Goal: Task Accomplishment & Management: Manage account settings

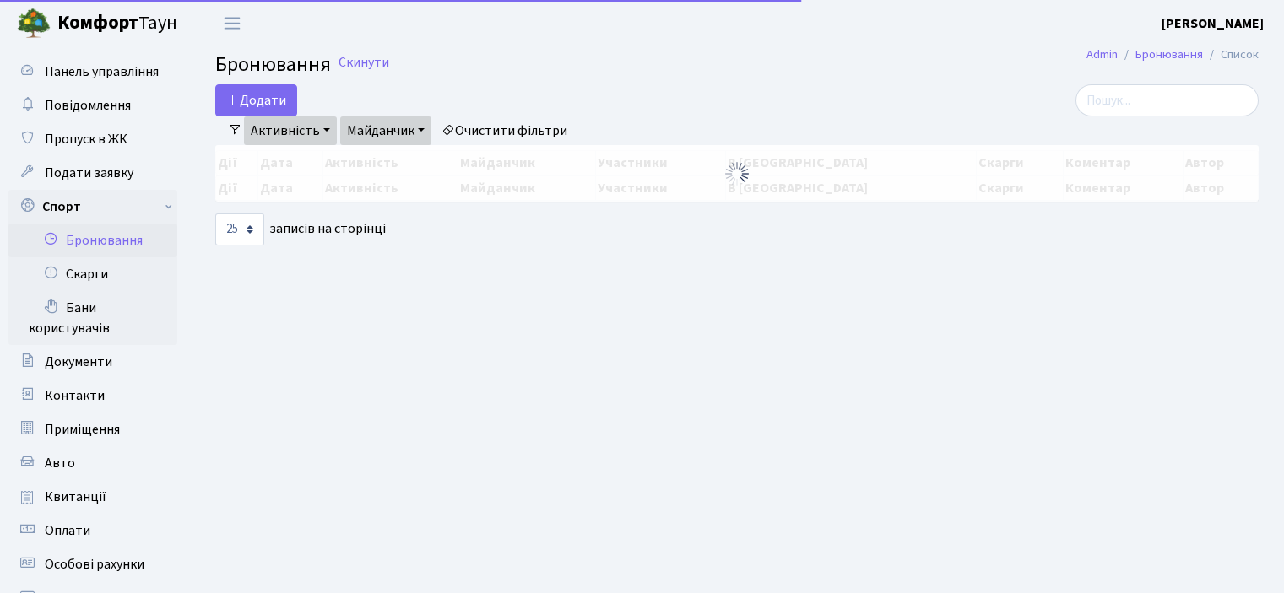
select select "25"
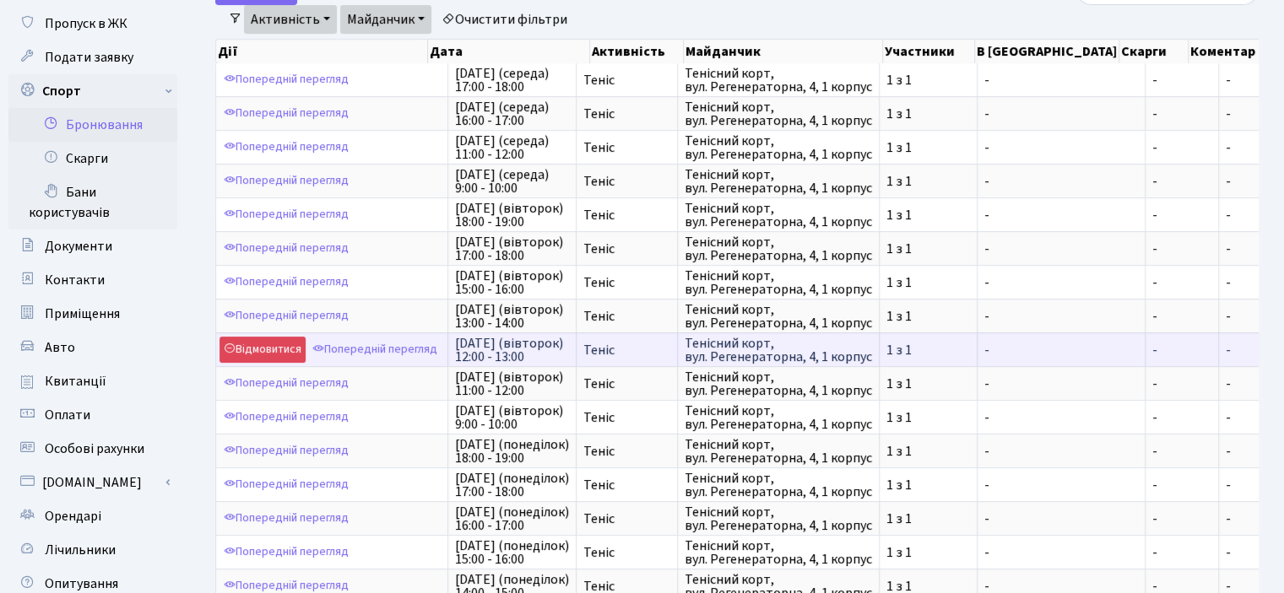
scroll to position [253, 0]
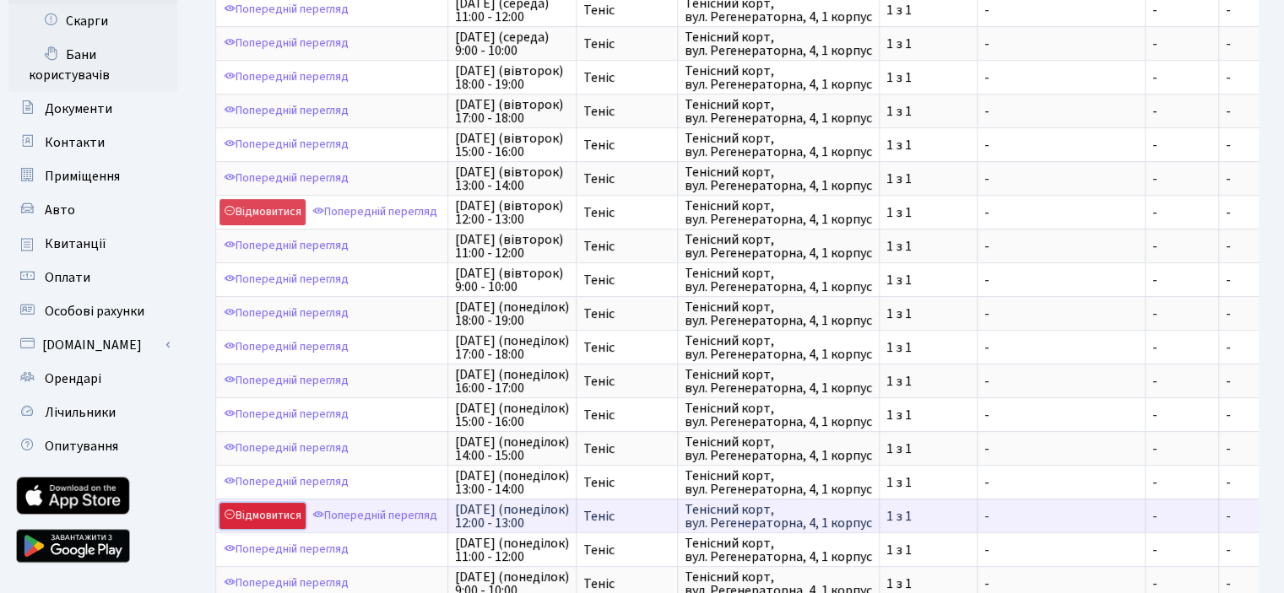
click at [269, 504] on link "Відмовитися" at bounding box center [262, 516] width 86 height 26
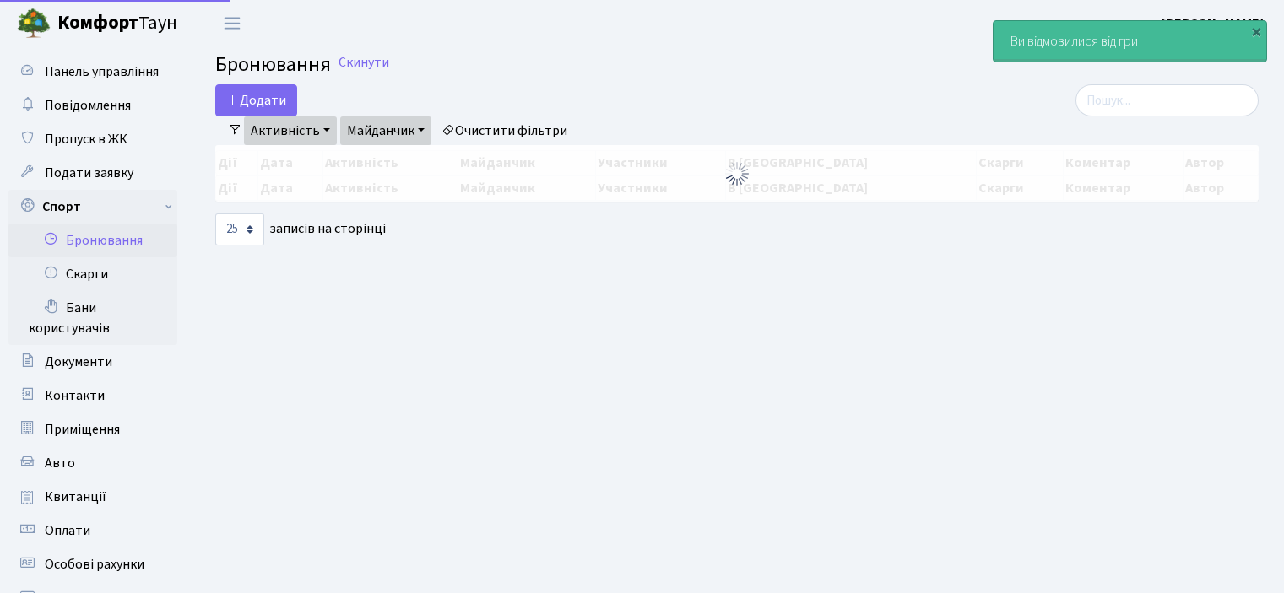
select select "25"
